Goal: Task Accomplishment & Management: Complete application form

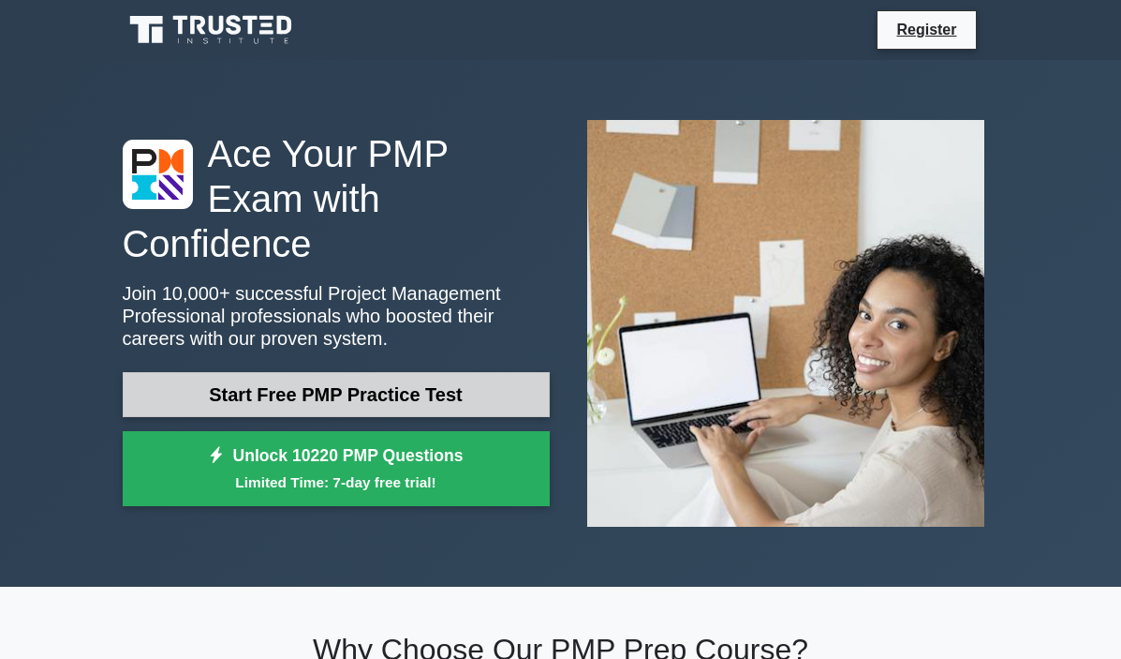
click at [305, 373] on link "Start Free PMP Practice Test" at bounding box center [336, 394] width 427 height 45
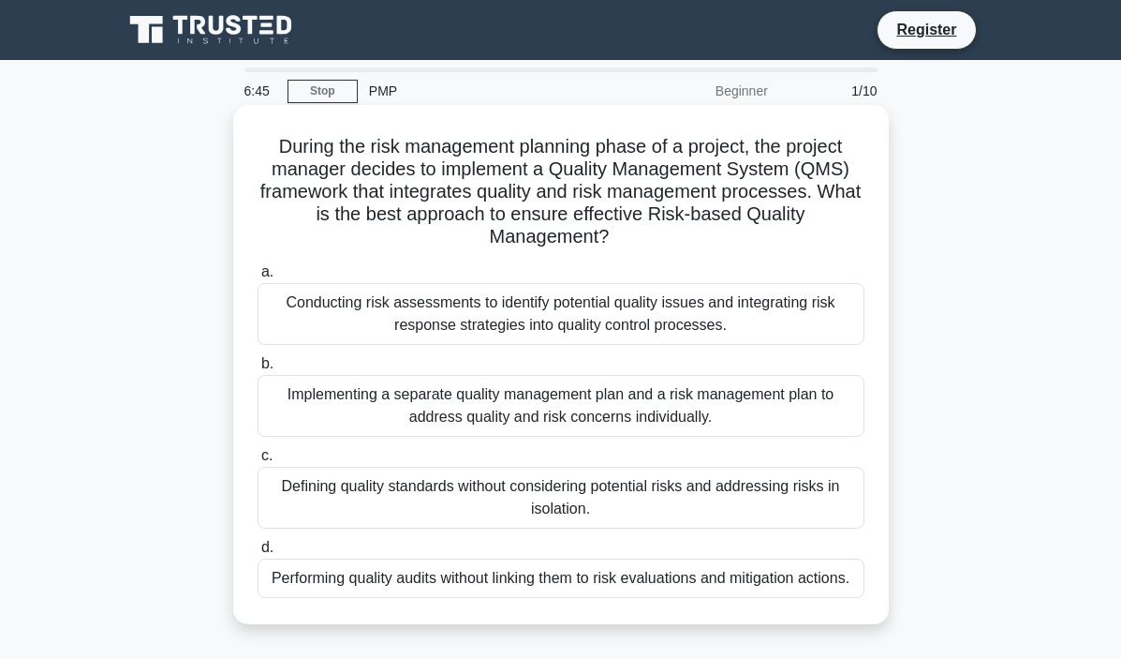
click at [596, 313] on div "Conducting risk assessments to identify potential quality issues and integratin…" at bounding box center [561, 314] width 607 height 62
click at [258, 278] on input "a. Conducting risk assessments to identify potential quality issues and integra…" at bounding box center [258, 272] width 0 height 12
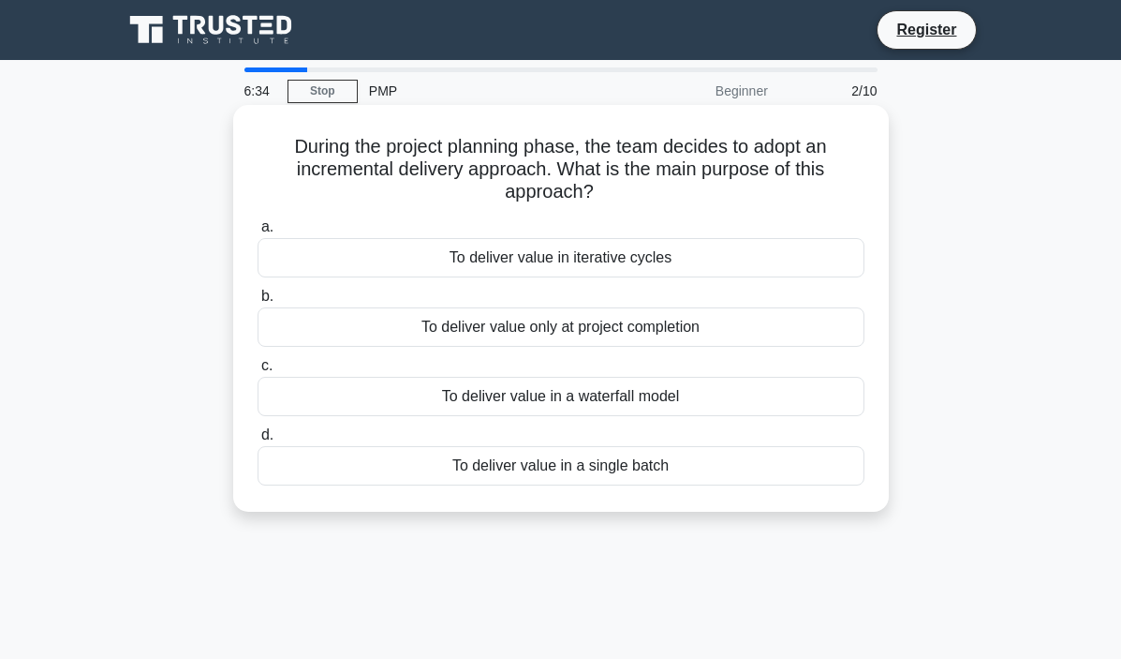
click at [600, 272] on div "To deliver value in iterative cycles" at bounding box center [561, 257] width 607 height 39
click at [258, 233] on input "a. To deliver value in iterative cycles" at bounding box center [258, 227] width 0 height 12
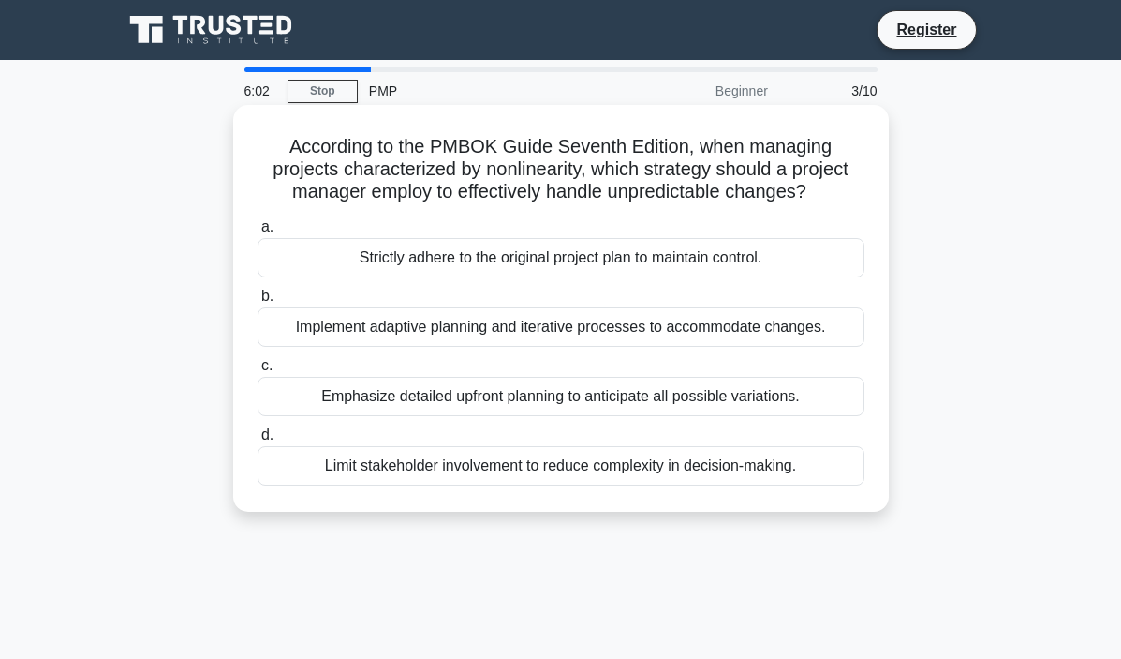
click at [594, 323] on div "Implement adaptive planning and iterative processes to accommodate changes." at bounding box center [561, 326] width 607 height 39
click at [258, 303] on input "b. Implement adaptive planning and iterative processes to accommodate changes." at bounding box center [258, 296] width 0 height 12
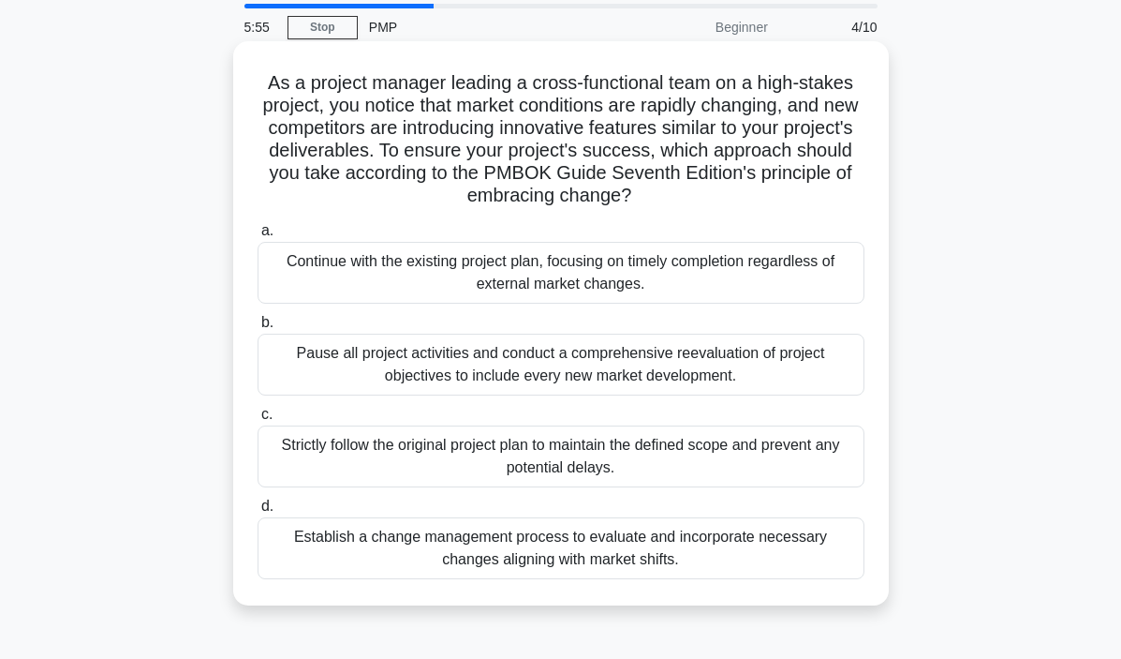
scroll to position [68, 0]
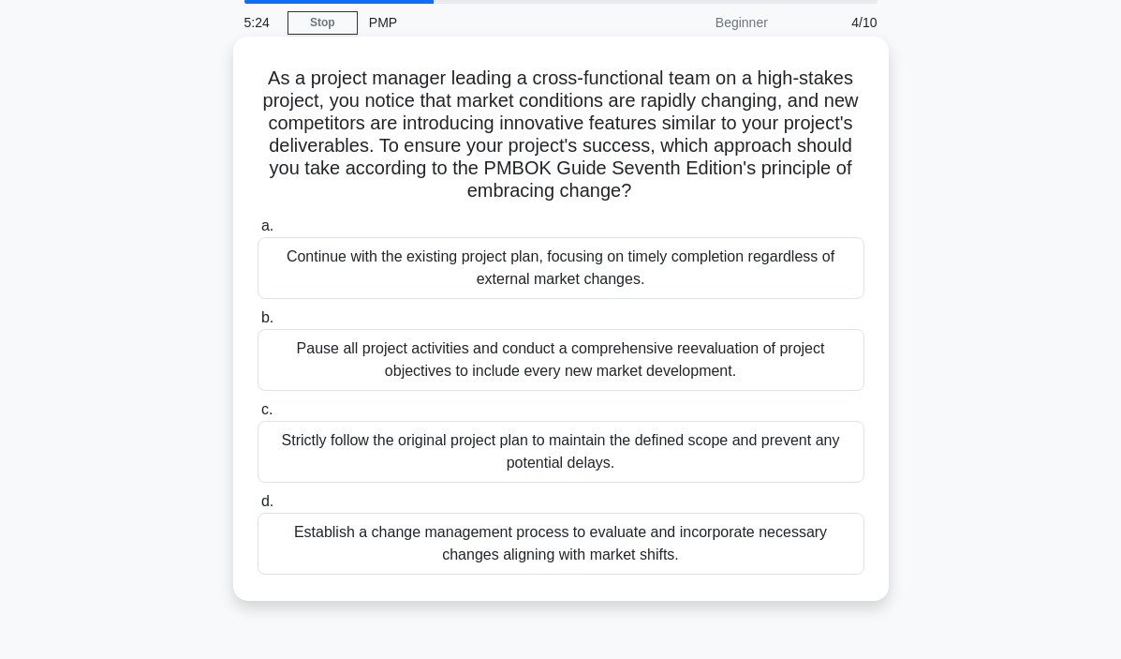
click at [551, 551] on div "Establish a change management process to evaluate and incorporate necessary cha…" at bounding box center [561, 543] width 607 height 62
click at [258, 508] on input "d. Establish a change management process to evaluate and incorporate necessary …" at bounding box center [258, 502] width 0 height 12
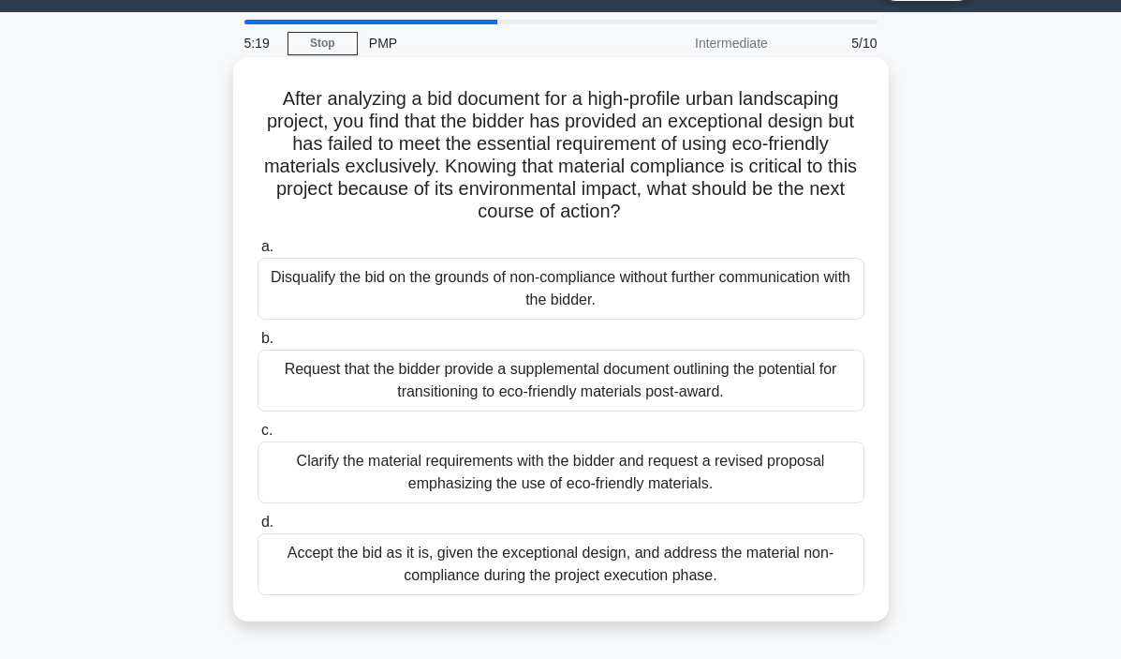
scroll to position [55, 0]
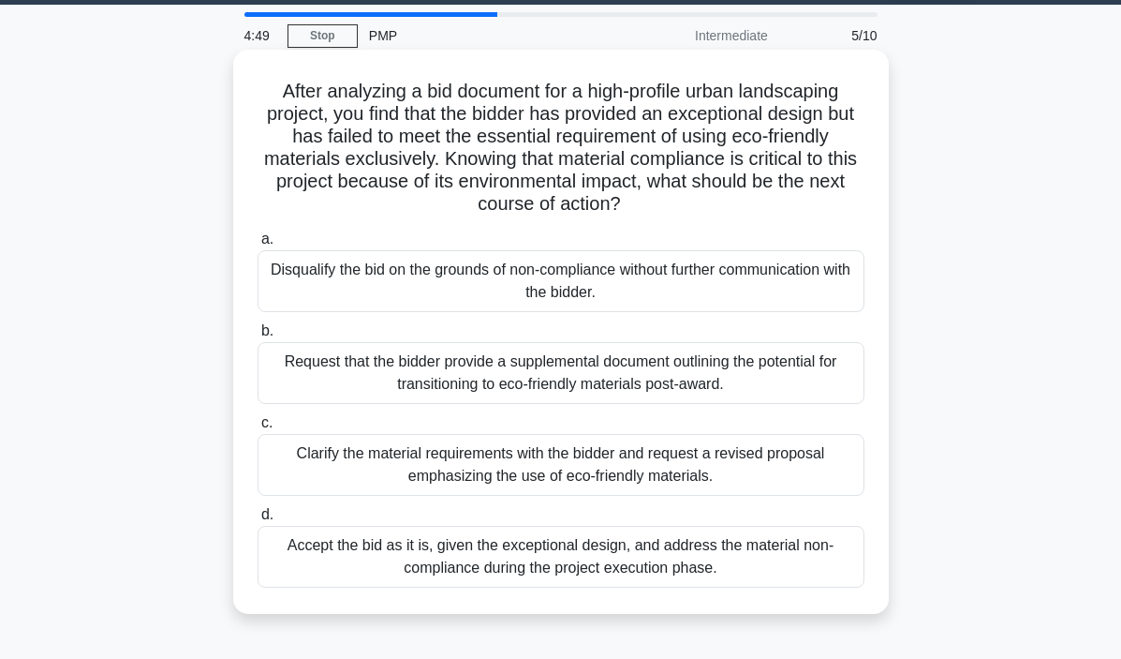
click at [607, 476] on div "Clarify the material requirements with the bidder and request a revised proposa…" at bounding box center [561, 465] width 607 height 62
click at [258, 429] on input "c. Clarify the material requirements with the bidder and request a revised prop…" at bounding box center [258, 423] width 0 height 12
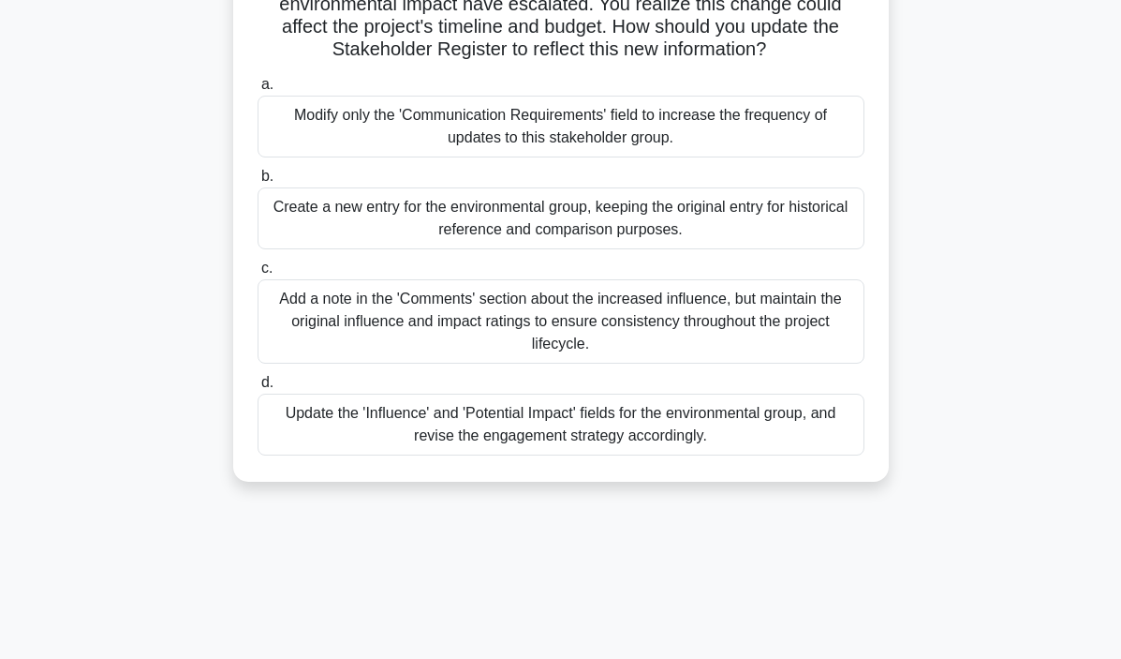
scroll to position [223, 0]
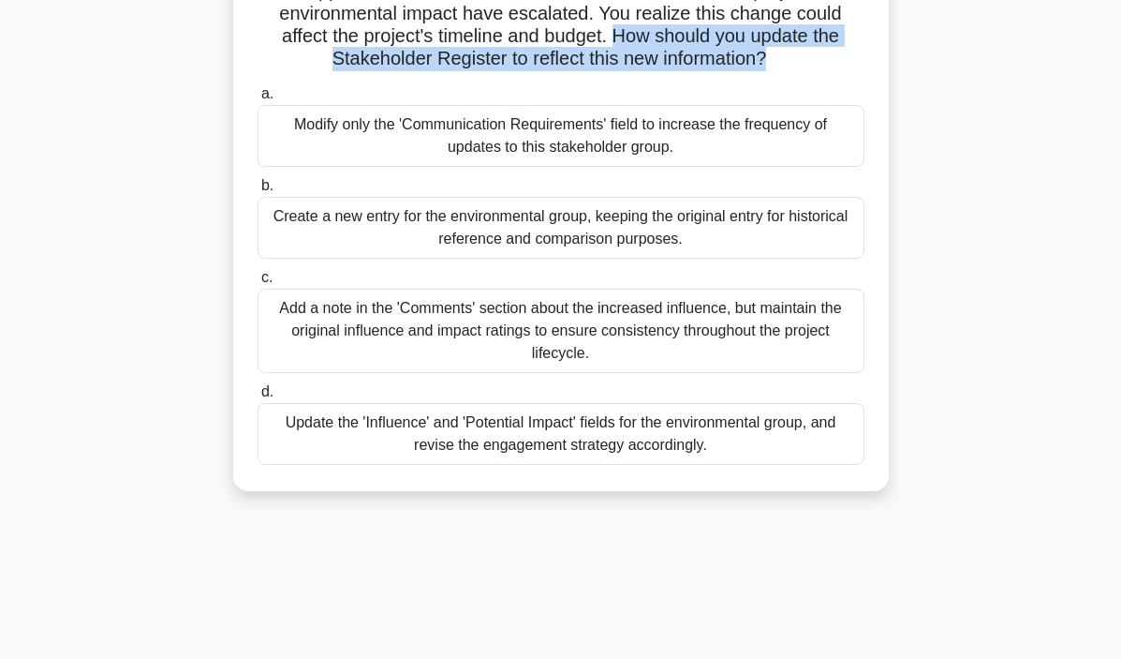
drag, startPoint x: 590, startPoint y: 39, endPoint x: 762, endPoint y: 56, distance: 173.2
drag, startPoint x: 589, startPoint y: 39, endPoint x: 740, endPoint y: 72, distance: 154.3
click at [740, 72] on div "You are managing a large-scale urban development project. During a stakeholder …" at bounding box center [561, 186] width 641 height 594
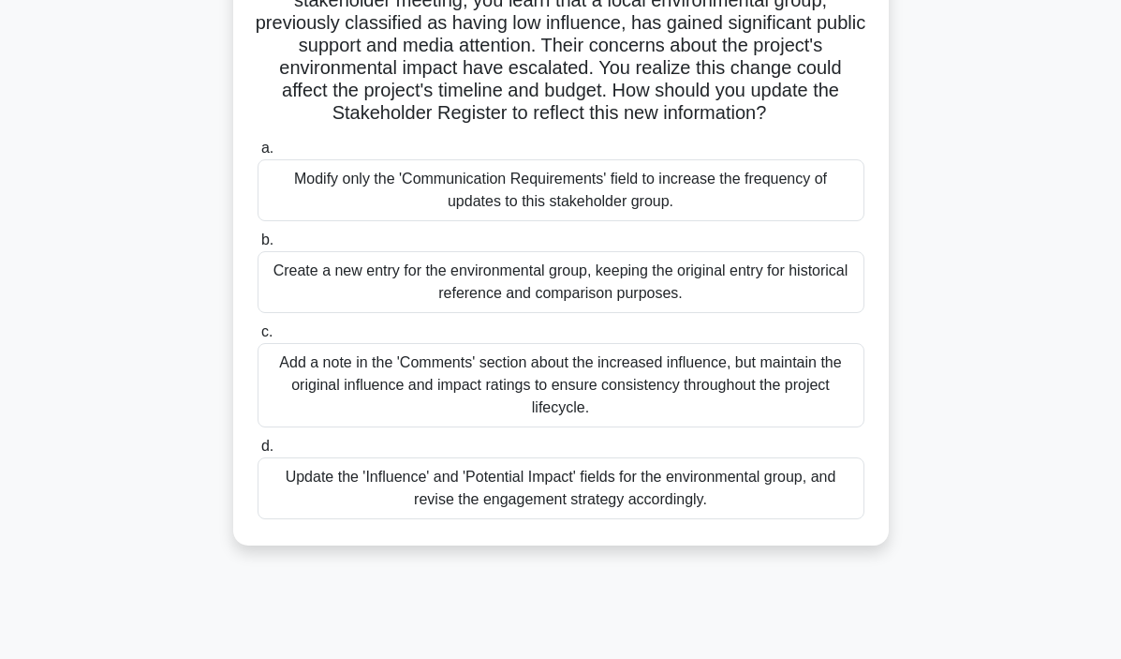
scroll to position [183, 0]
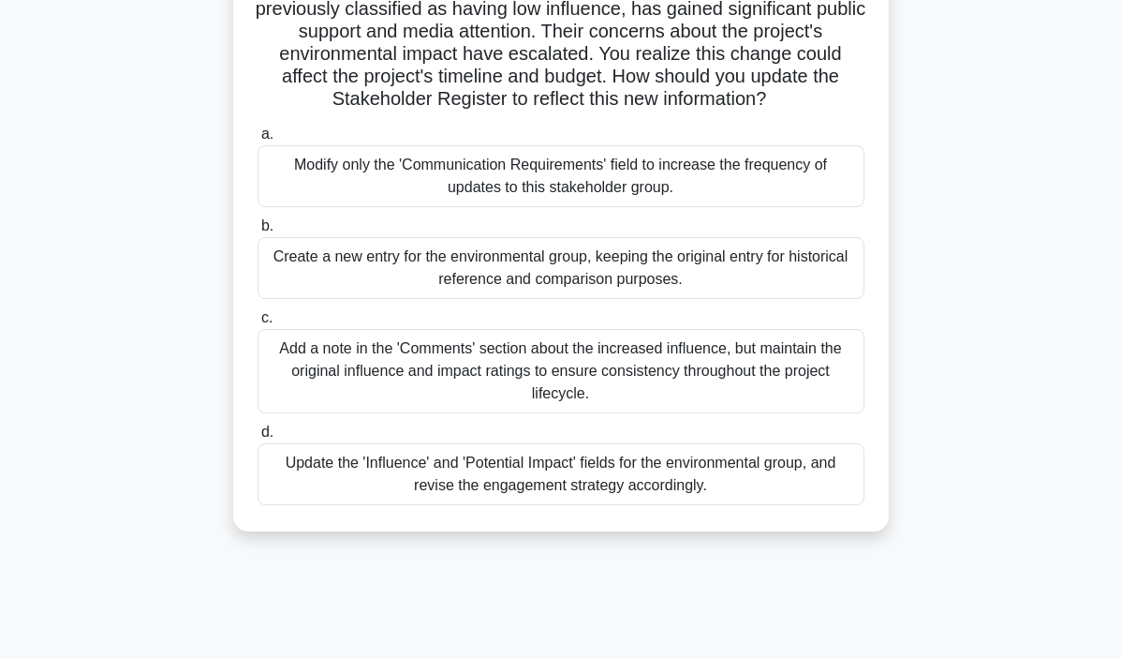
click at [512, 463] on div "Update the 'Influence' and 'Potential Impact' fields for the environmental grou…" at bounding box center [561, 474] width 607 height 62
click at [258, 438] on input "d. Update the 'Influence' and 'Potential Impact' fields for the environmental g…" at bounding box center [258, 432] width 0 height 12
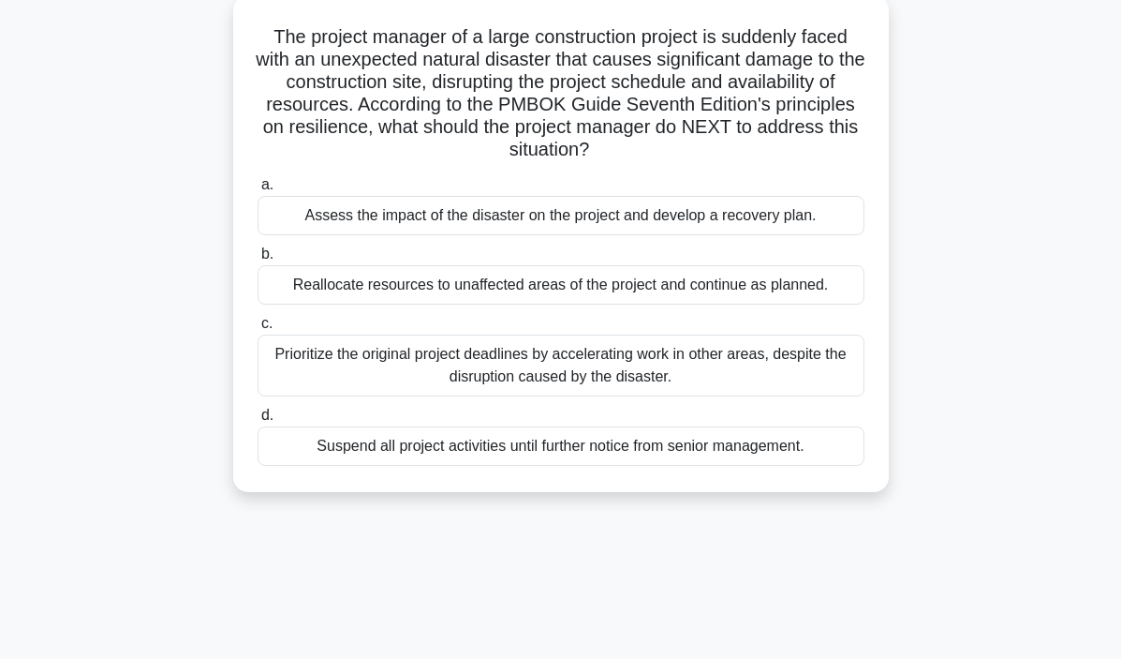
scroll to position [113, 0]
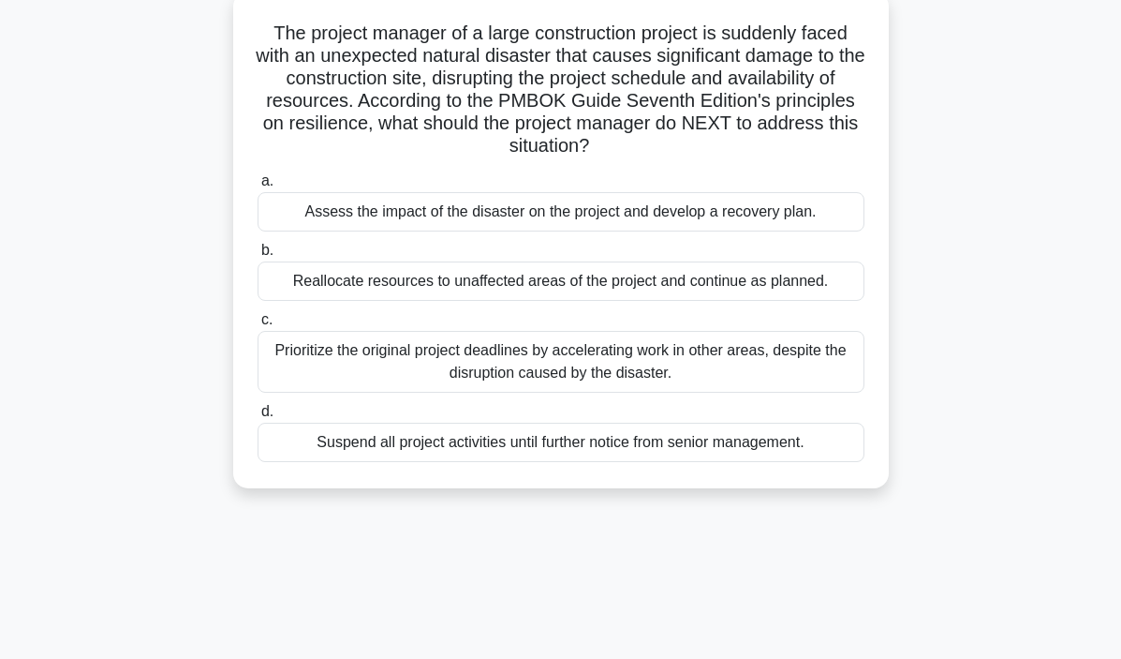
click at [610, 221] on div "Assess the impact of the disaster on the project and develop a recovery plan." at bounding box center [561, 211] width 607 height 39
click at [258, 187] on input "a. Assess the impact of the disaster on the project and develop a recovery plan." at bounding box center [258, 181] width 0 height 12
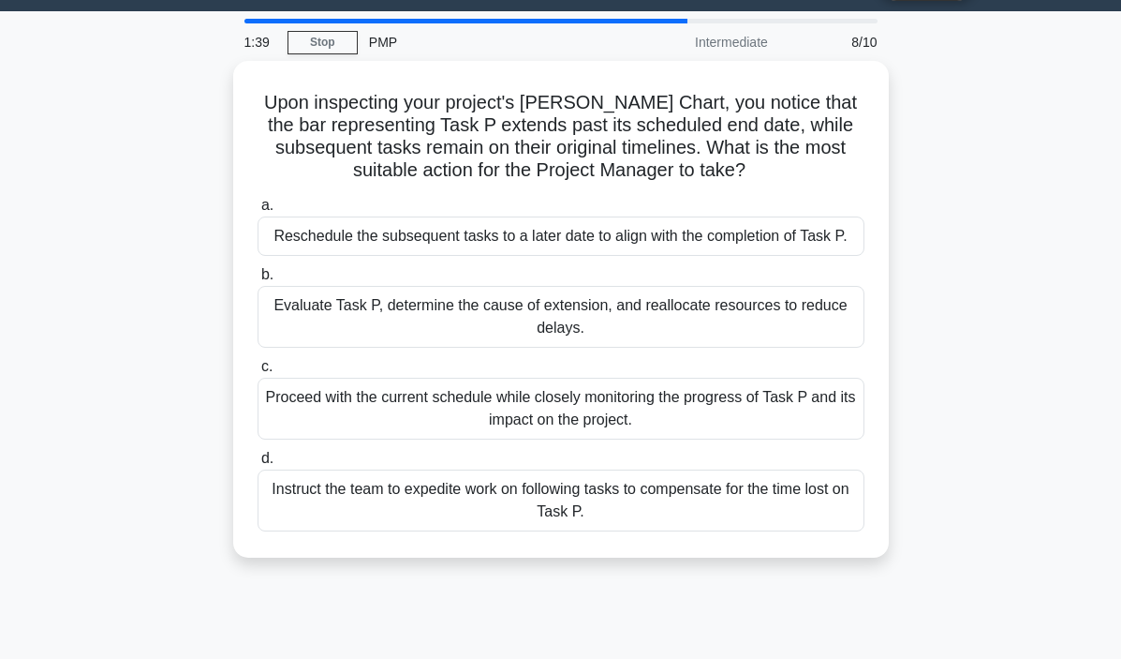
scroll to position [54, 0]
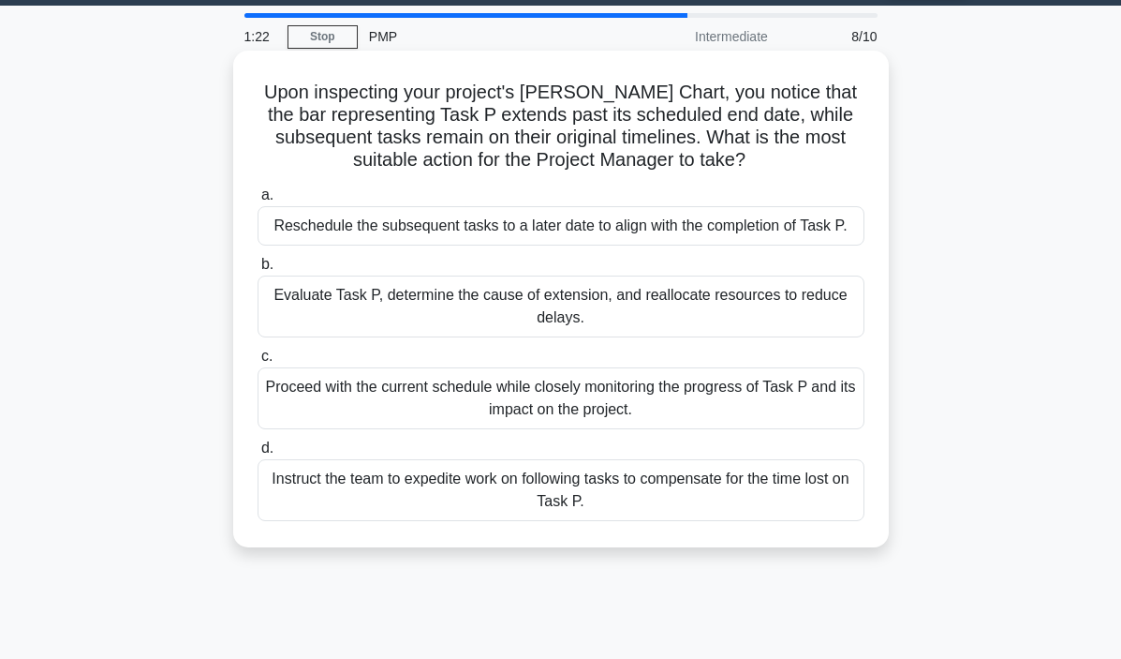
click at [631, 312] on div "Evaluate Task P, determine the cause of extension, and reallocate resources to …" at bounding box center [561, 306] width 607 height 62
click at [258, 271] on input "b. Evaluate Task P, determine the cause of extension, and reallocate resources …" at bounding box center [258, 265] width 0 height 12
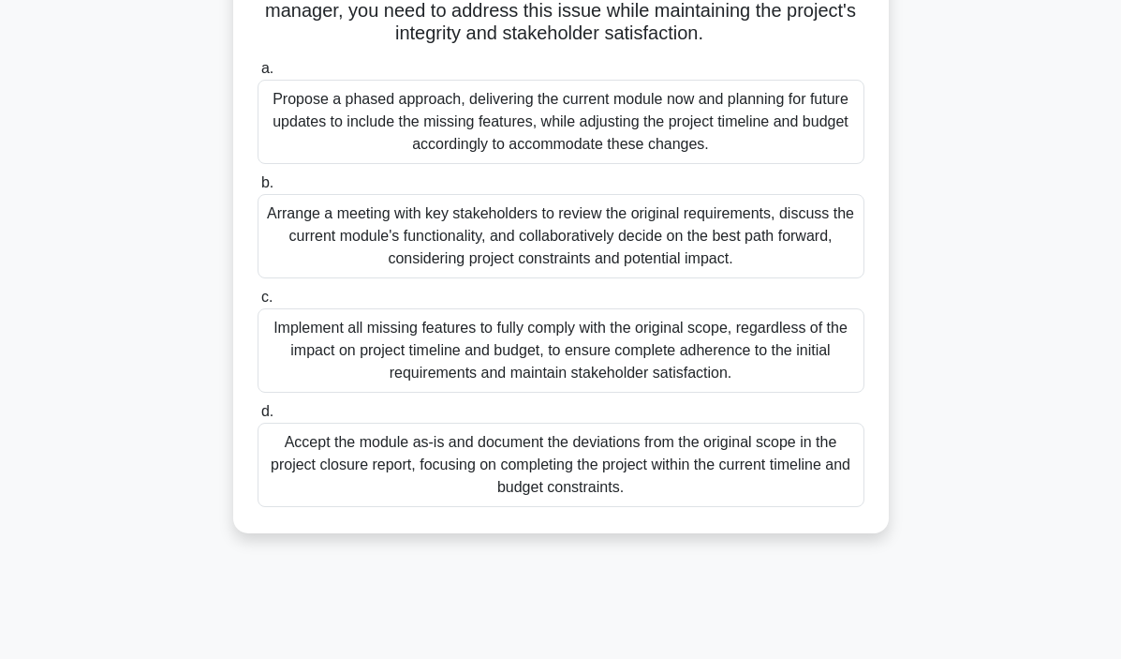
scroll to position [273, 0]
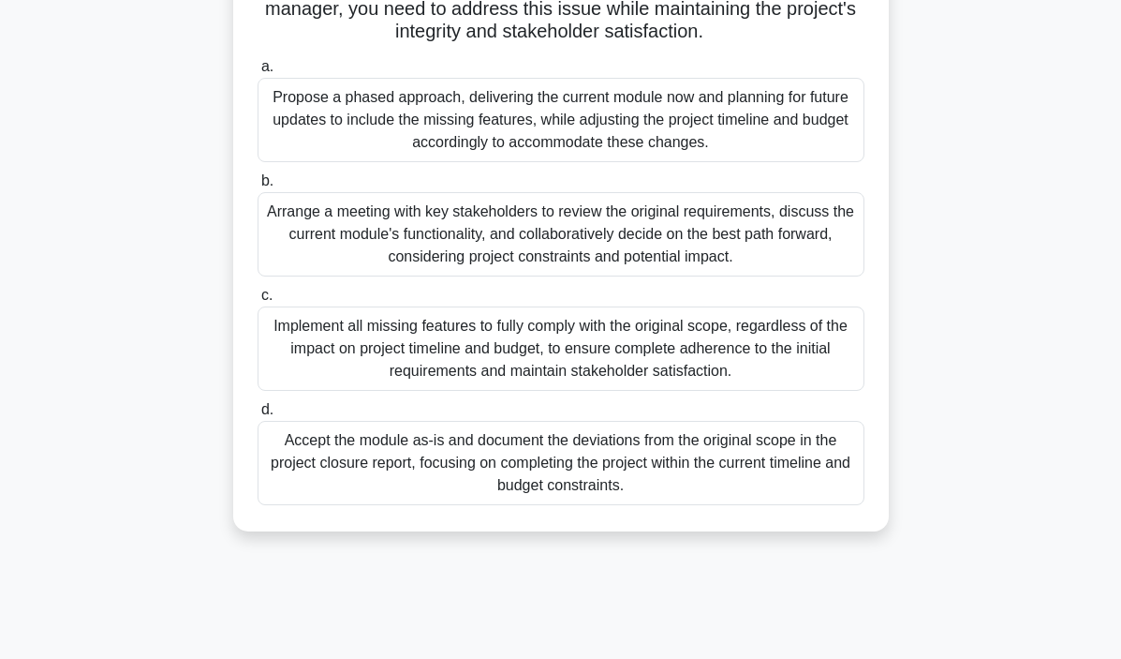
click at [601, 107] on div "Propose a phased approach, delivering the current module now and planning for f…" at bounding box center [561, 120] width 607 height 84
click at [258, 73] on input "a. Propose a phased approach, delivering the current module now and planning fo…" at bounding box center [258, 67] width 0 height 12
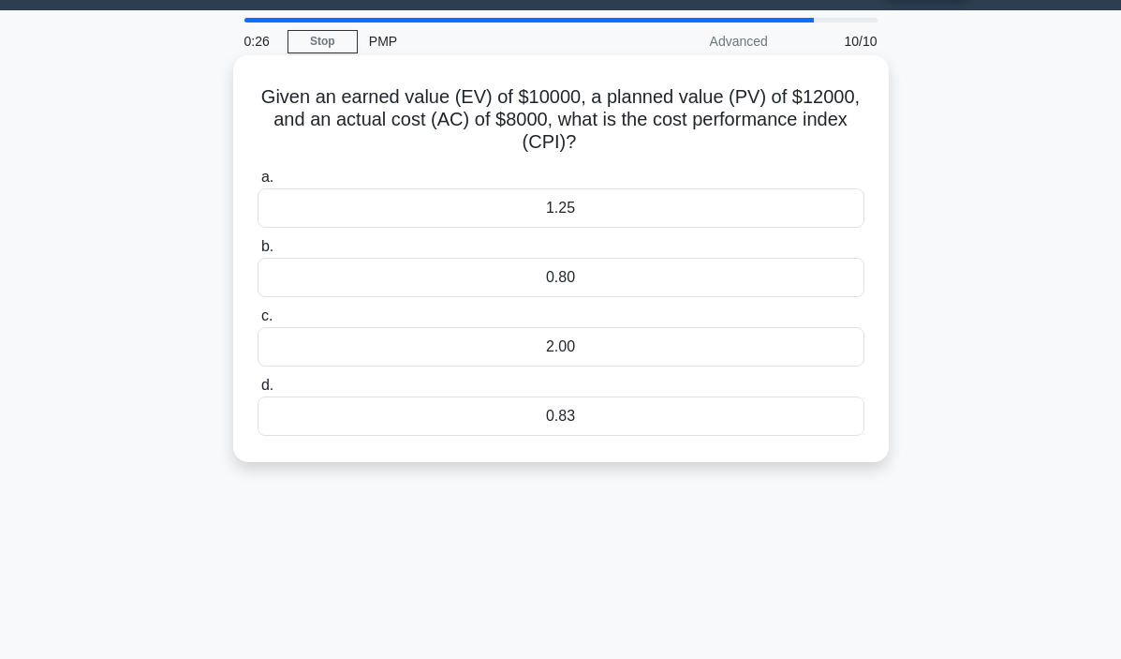
scroll to position [0, 0]
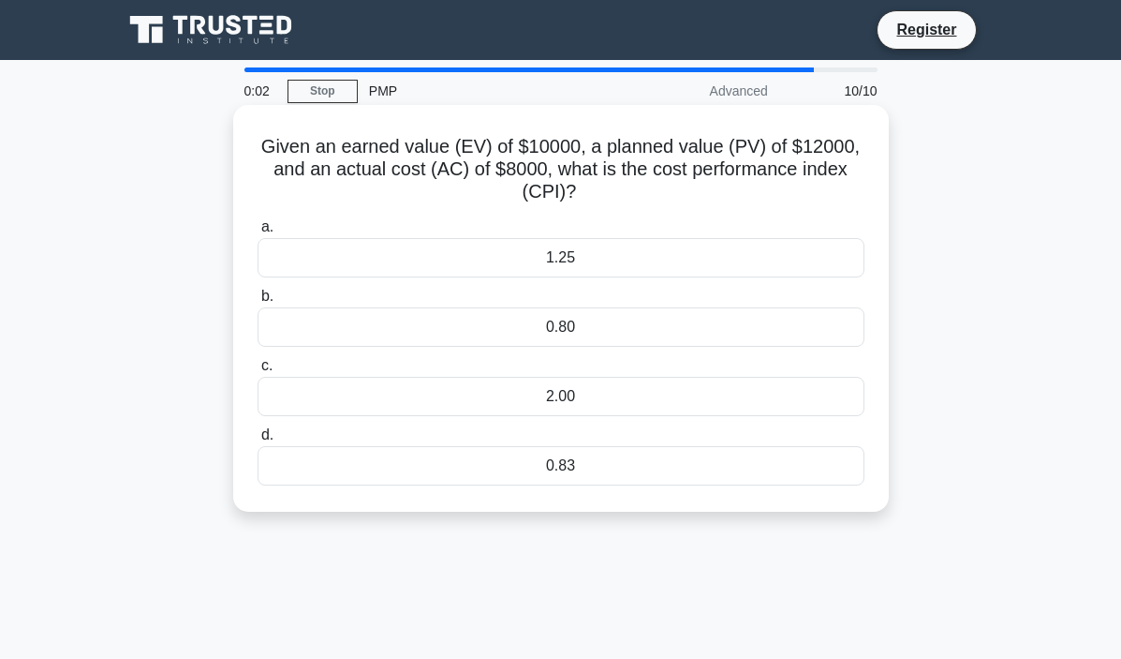
click at [590, 460] on div "0.83" at bounding box center [561, 465] width 607 height 39
click at [258, 441] on input "d. 0.83" at bounding box center [258, 435] width 0 height 12
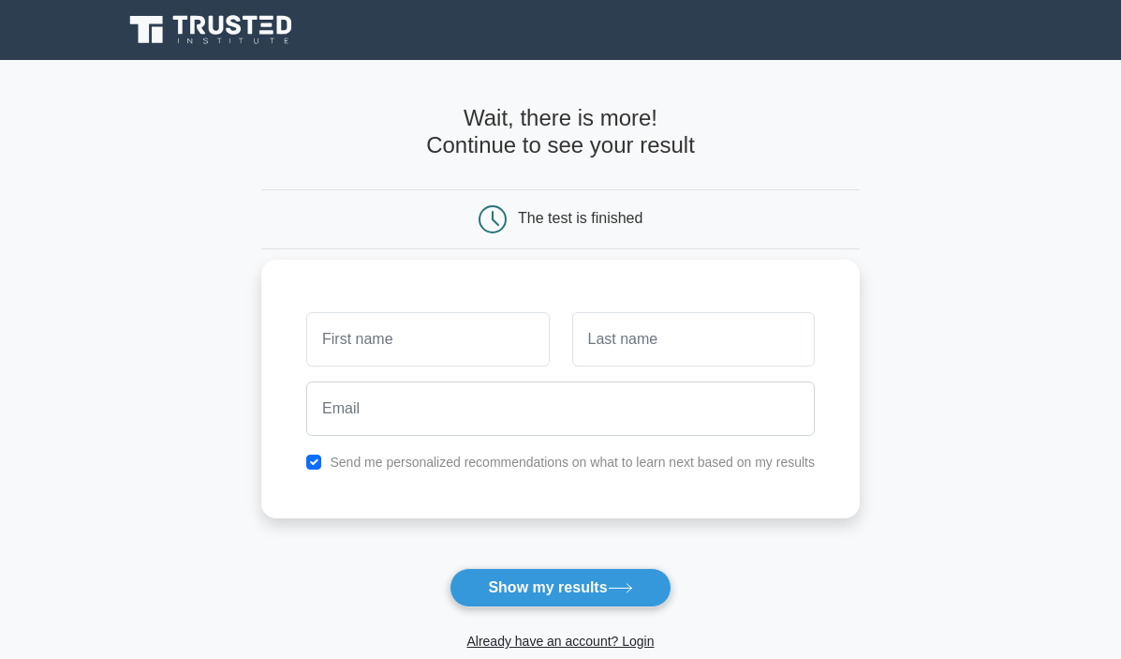
click at [437, 337] on input "text" at bounding box center [427, 339] width 243 height 54
type input "s"
type input "Sarah"
click at [658, 320] on input "text" at bounding box center [693, 339] width 243 height 54
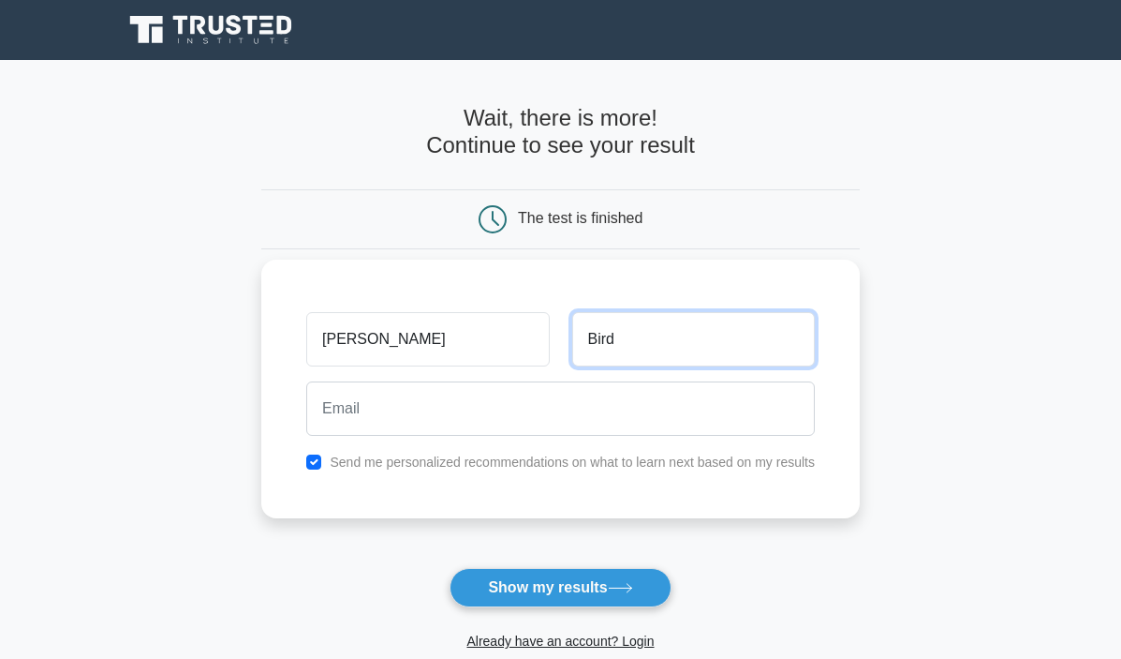
type input "Bird"
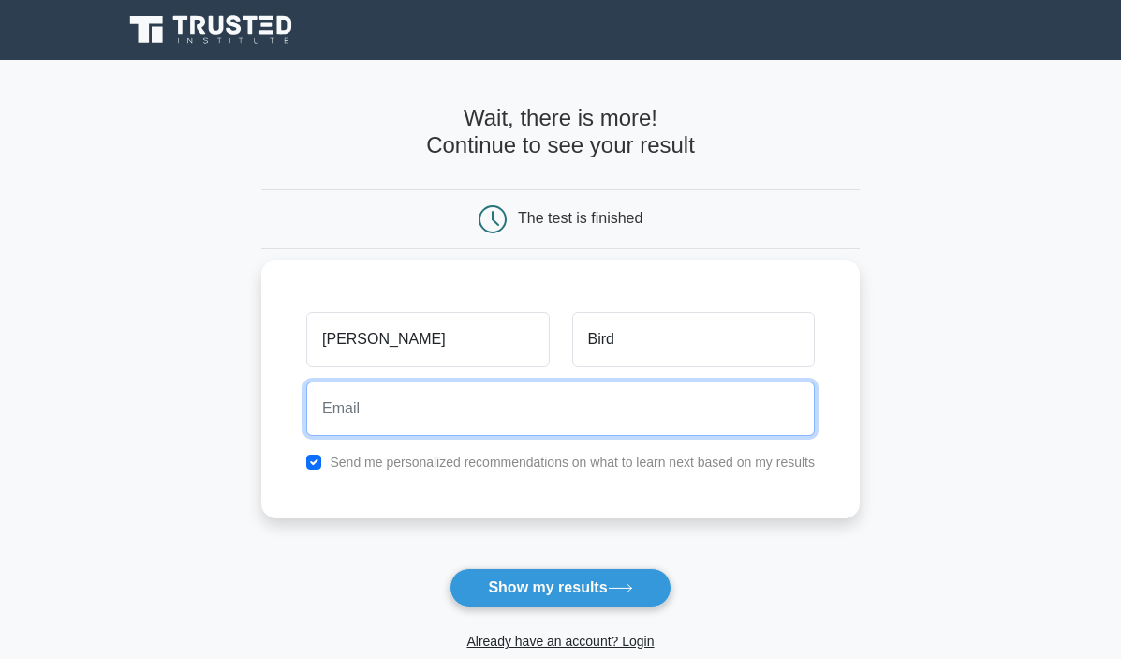
click at [627, 401] on input "email" at bounding box center [560, 408] width 509 height 54
type input "scbirdy93@gmail.com"
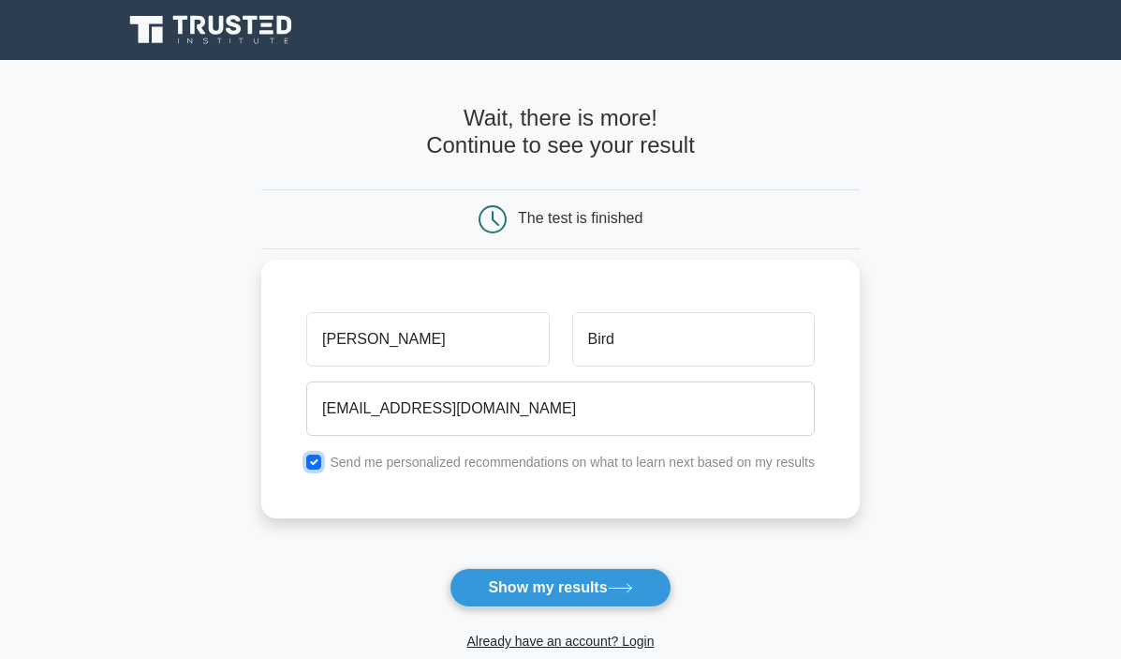
click at [315, 461] on input "checkbox" at bounding box center [313, 461] width 15 height 15
checkbox input "false"
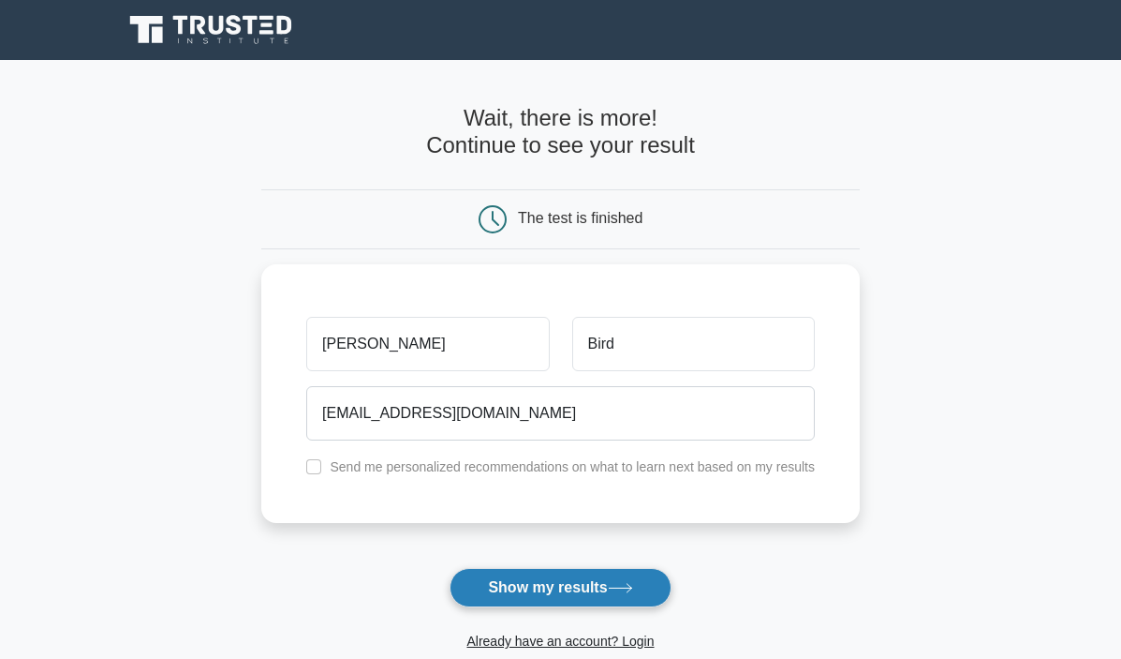
click at [579, 582] on button "Show my results" at bounding box center [560, 587] width 221 height 39
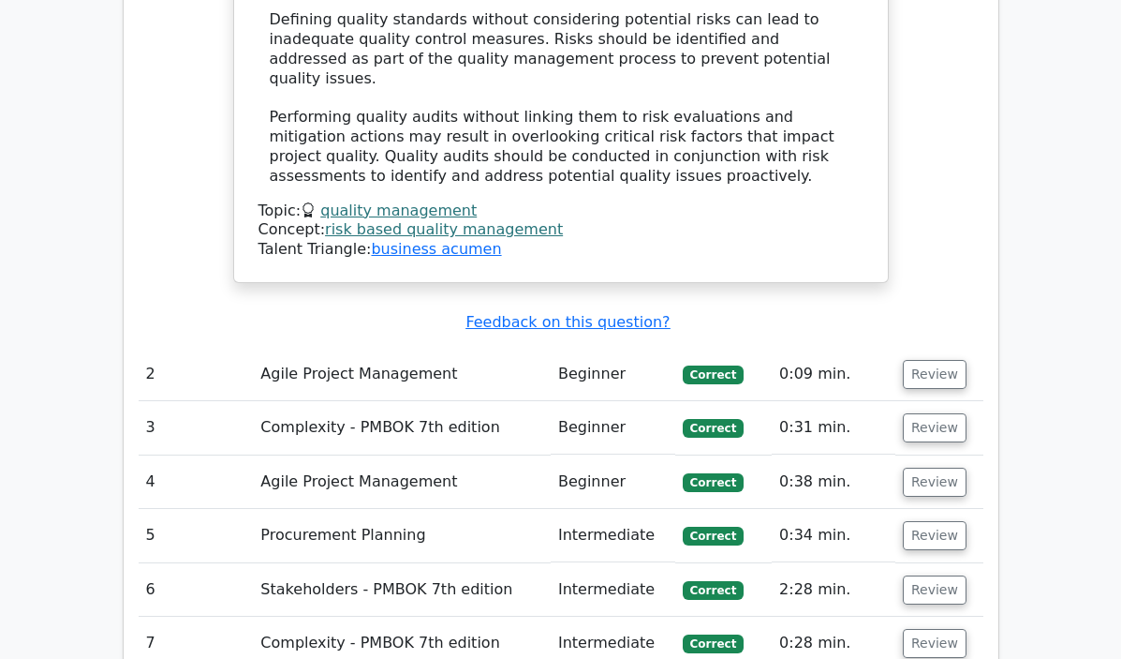
scroll to position [2466, 0]
